Goal: Task Accomplishment & Management: Complete application form

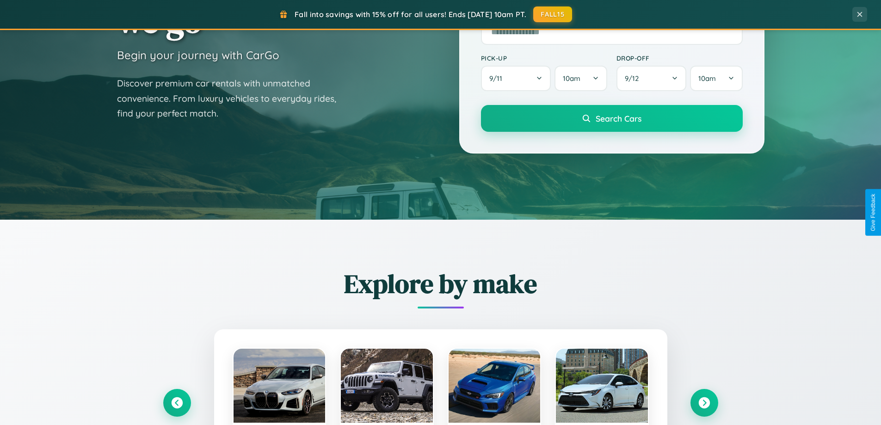
scroll to position [1780, 0]
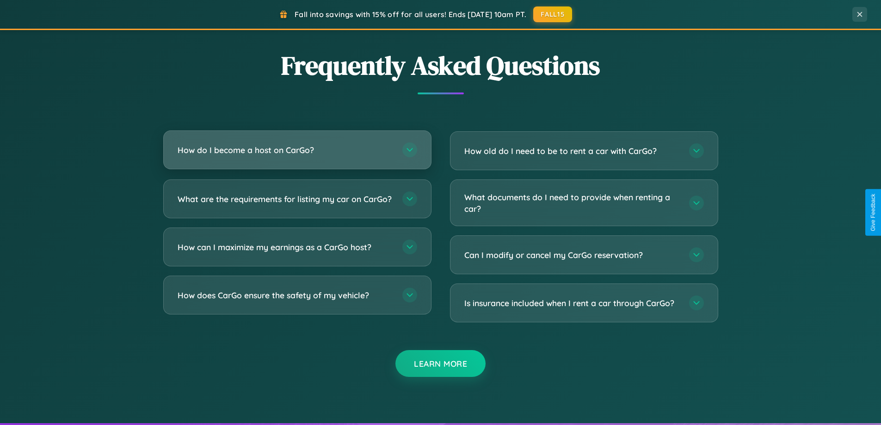
click at [297, 150] on h3 "How do I become a host on CarGo?" at bounding box center [286, 150] width 216 height 12
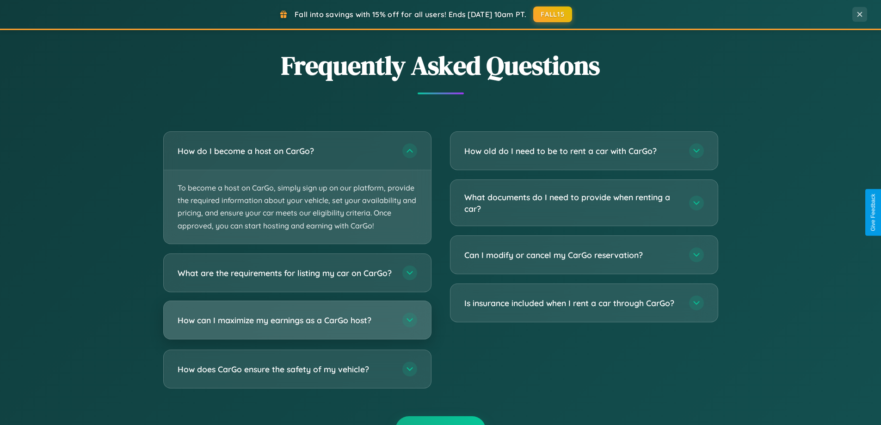
click at [297, 326] on h3 "How can I maximize my earnings as a CarGo host?" at bounding box center [286, 320] width 216 height 12
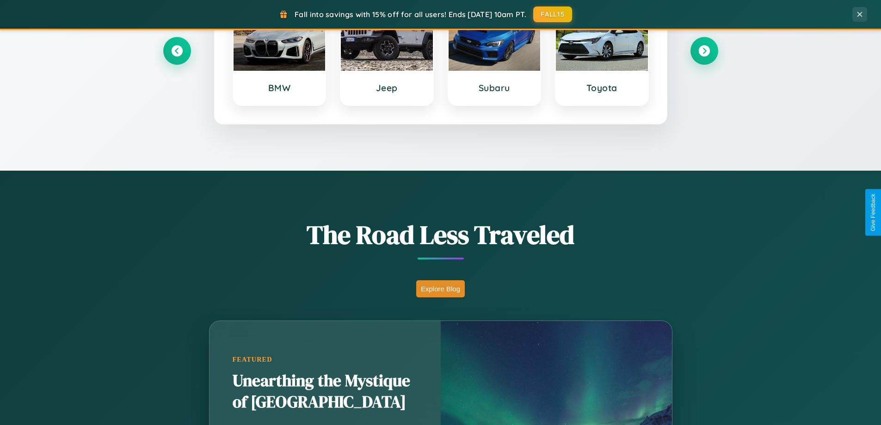
scroll to position [399, 0]
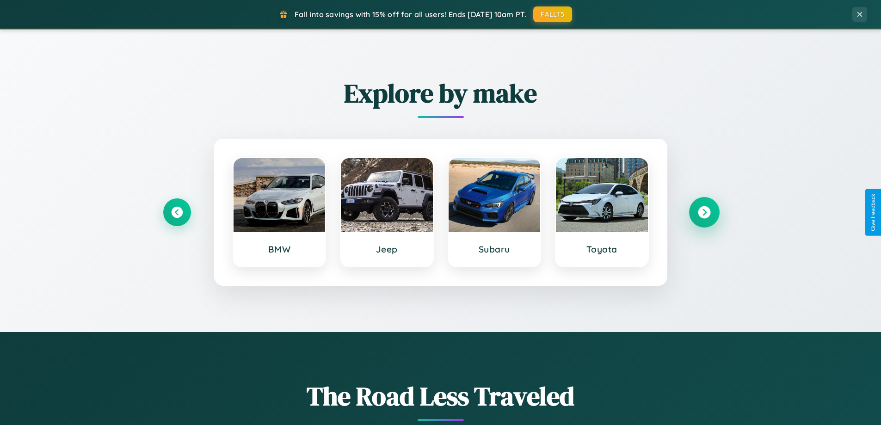
click at [704, 212] on icon at bounding box center [704, 212] width 12 height 12
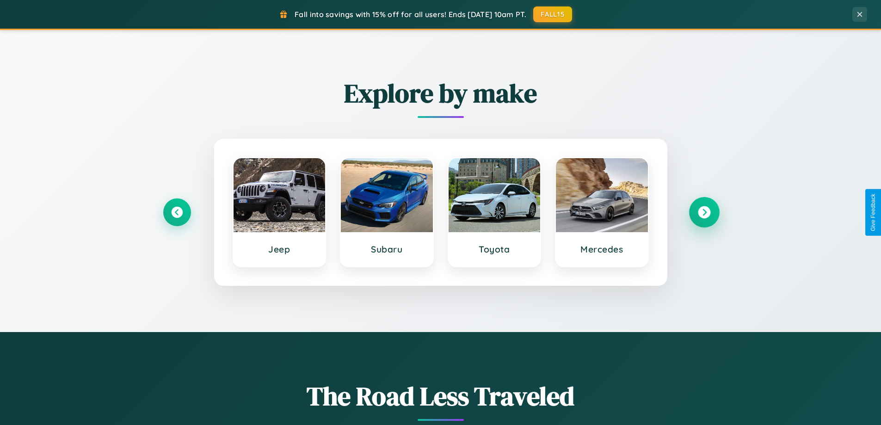
scroll to position [1486, 0]
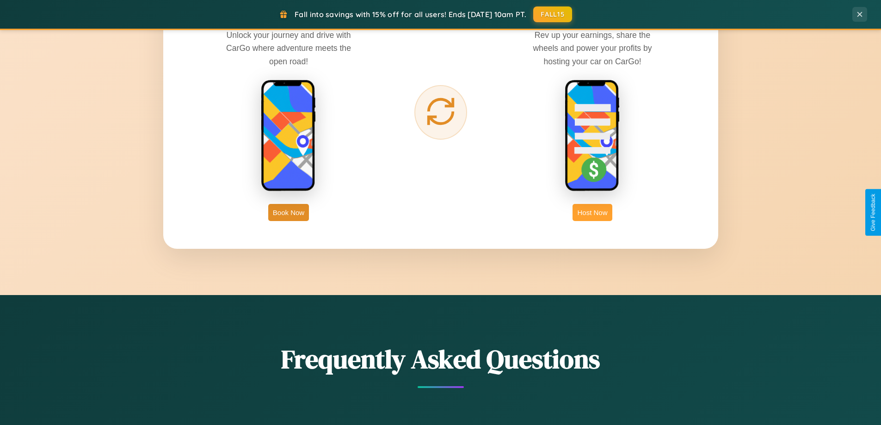
click at [593, 212] on button "Host Now" at bounding box center [592, 212] width 39 height 17
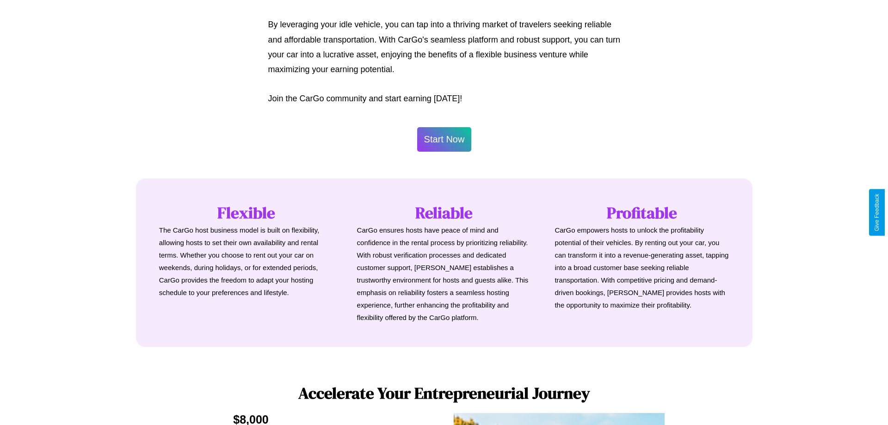
scroll to position [447, 0]
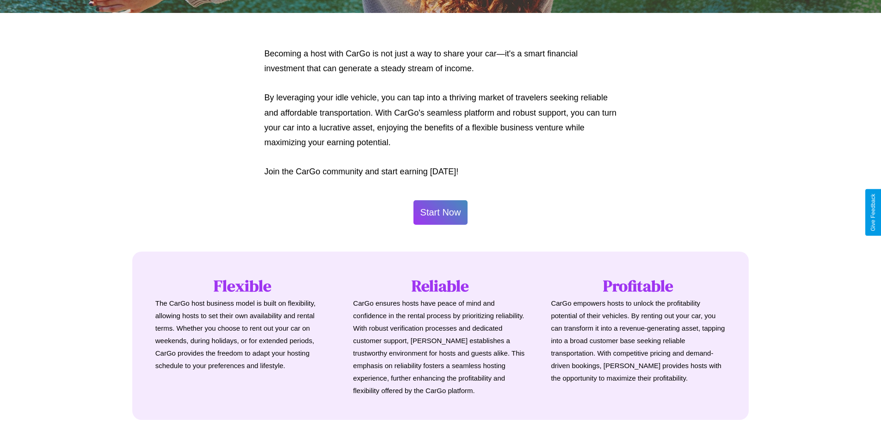
click at [440, 212] on button "Start Now" at bounding box center [441, 212] width 55 height 25
